Goal: Leave review/rating: Leave review/rating

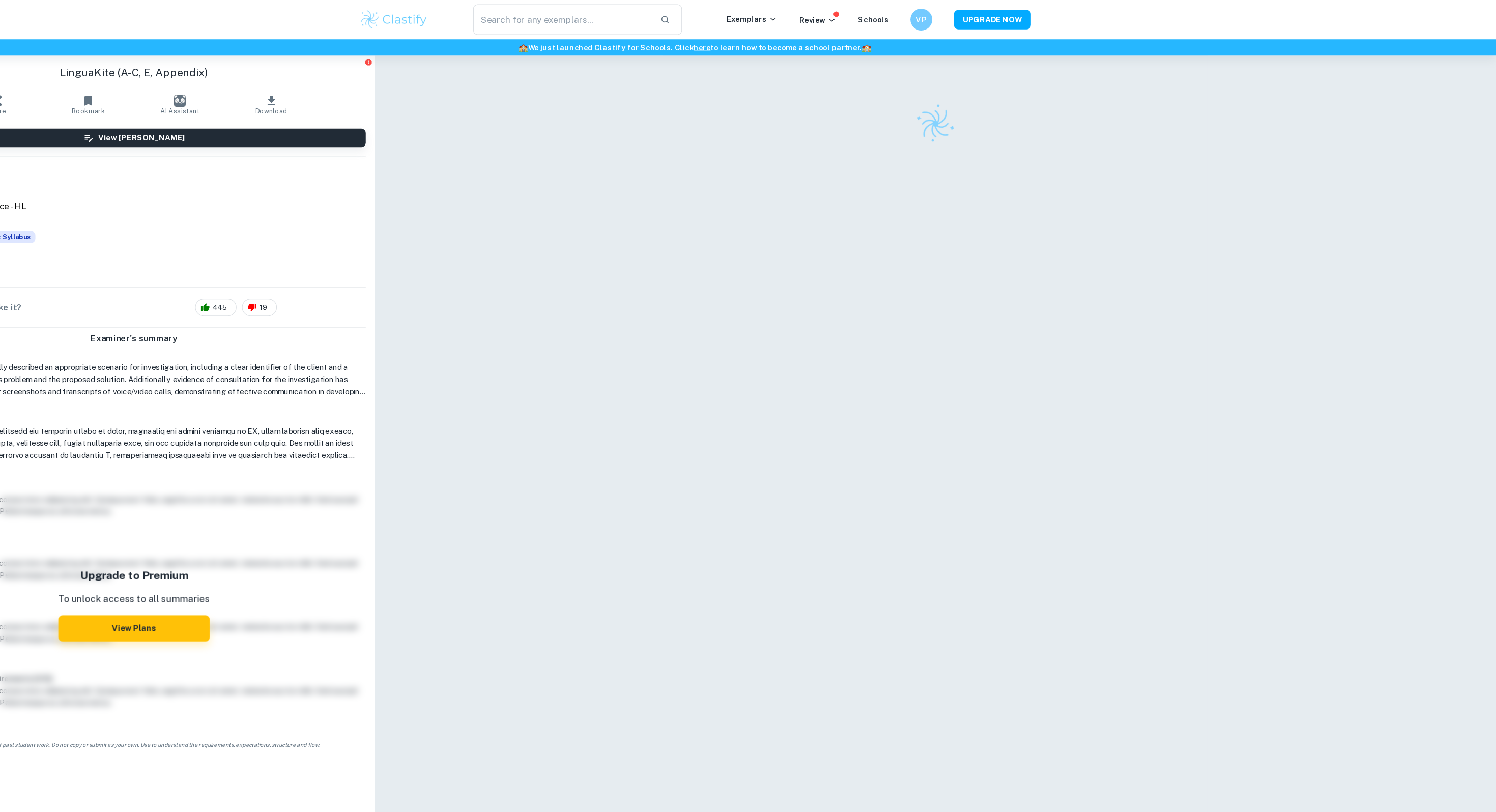
click at [952, 122] on div at bounding box center [972, 115] width 509 height 36
click at [959, 120] on img at bounding box center [972, 115] width 48 height 48
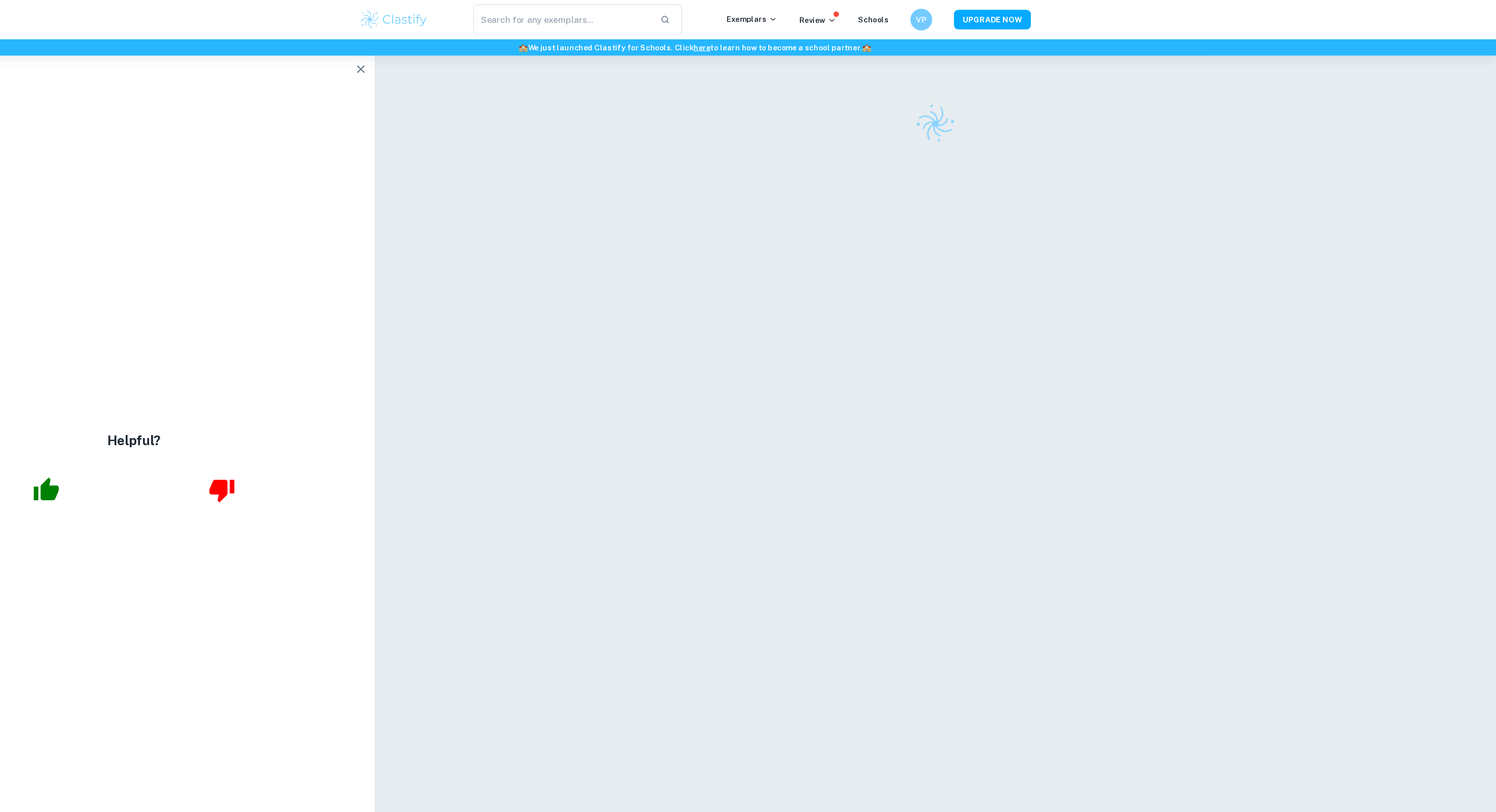
click at [435, 62] on icon "button" at bounding box center [436, 64] width 12 height 12
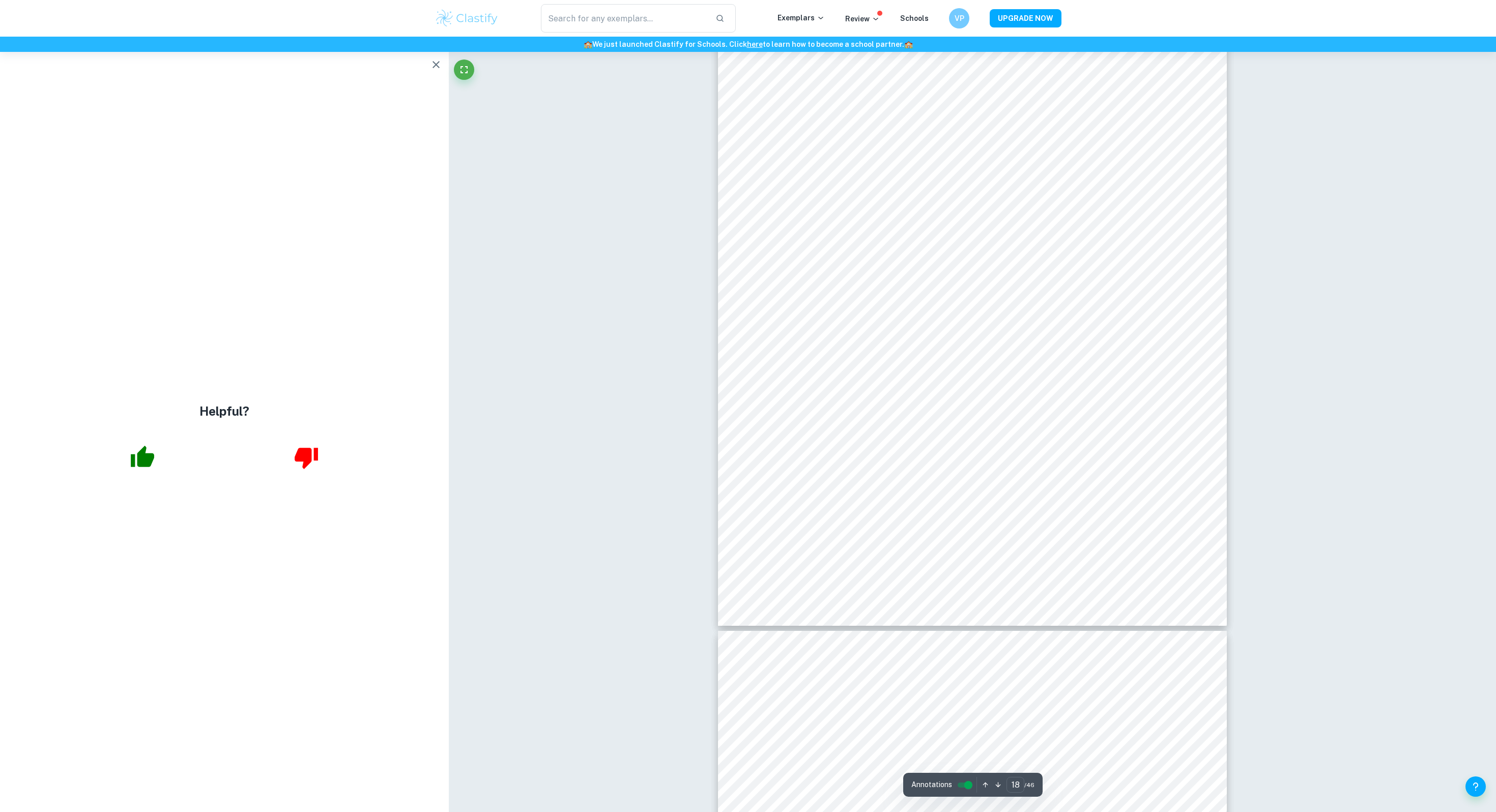
type input "19"
